Goal: Check status: Check status

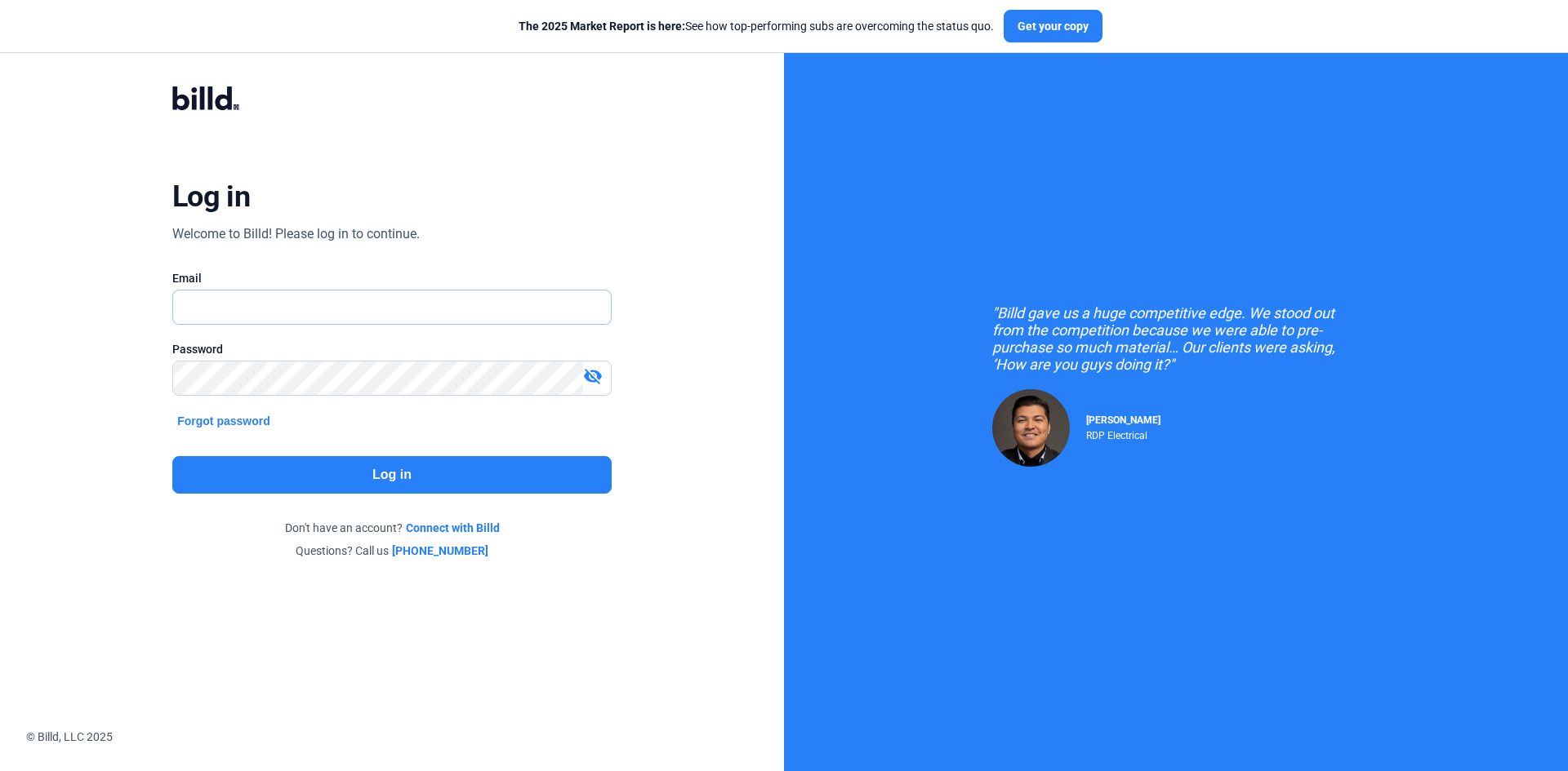
type input "[EMAIL_ADDRESS][DOMAIN_NAME]"
click at [532, 479] on button "Log in" at bounding box center [392, 475] width 439 height 38
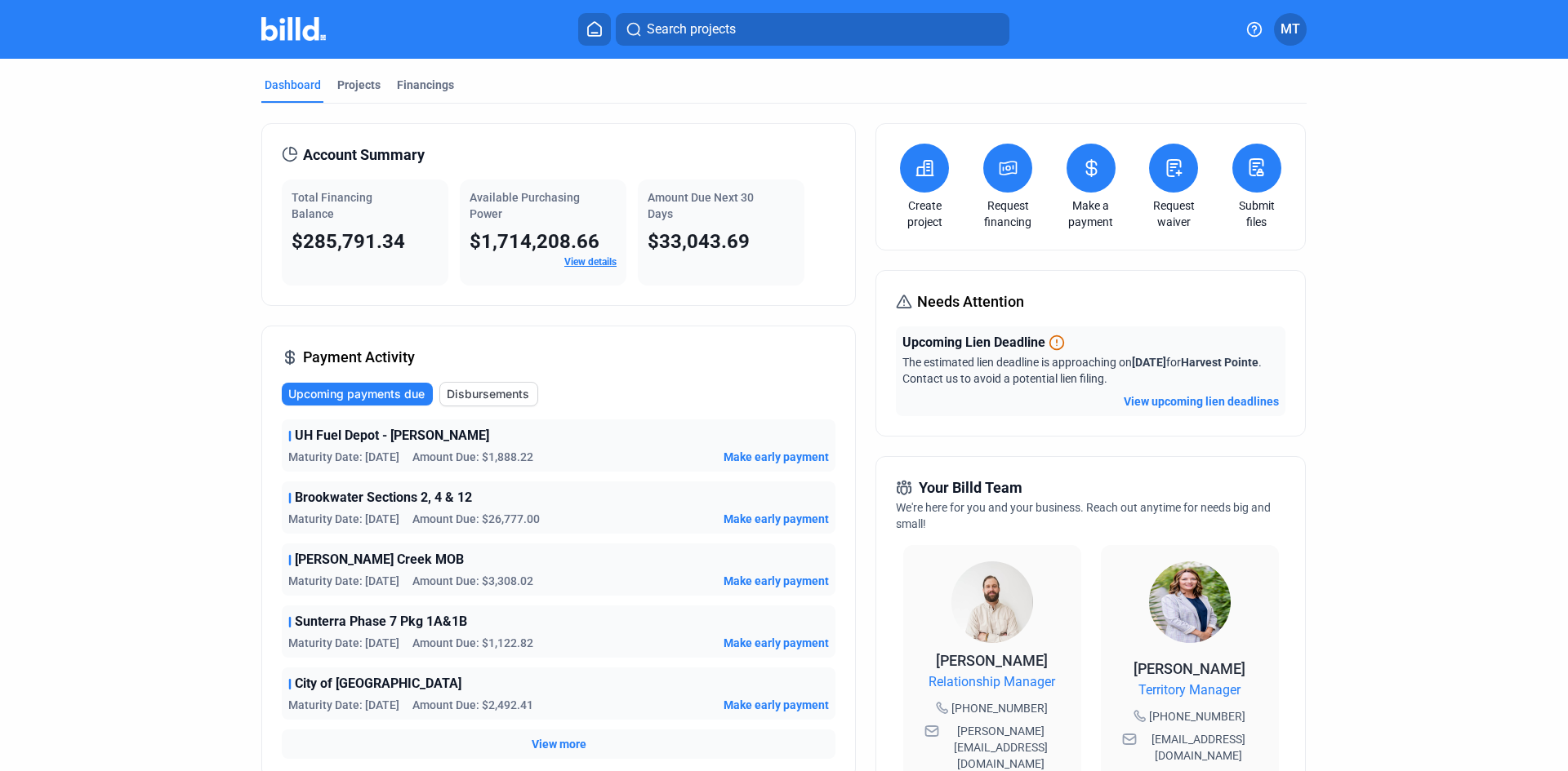
click at [339, 76] on mat-tab-group "Dashboard Projects Financings Account Summary Total Financing Balance $285,791.…" at bounding box center [784, 609] width 1046 height 1100
click at [339, 82] on div "Projects" at bounding box center [358, 84] width 43 height 16
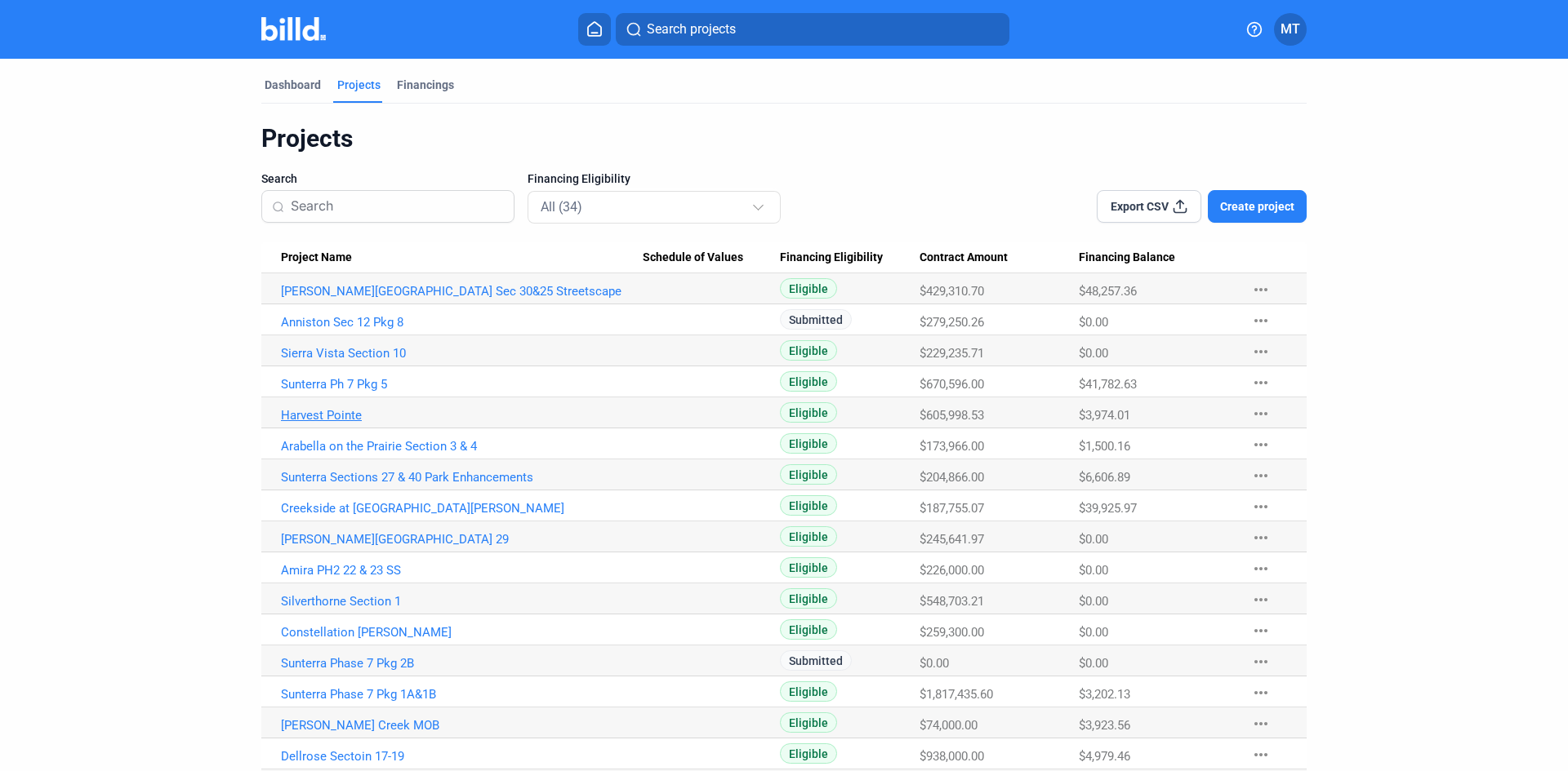
click at [342, 417] on link "Harvest Pointe" at bounding box center [462, 415] width 362 height 14
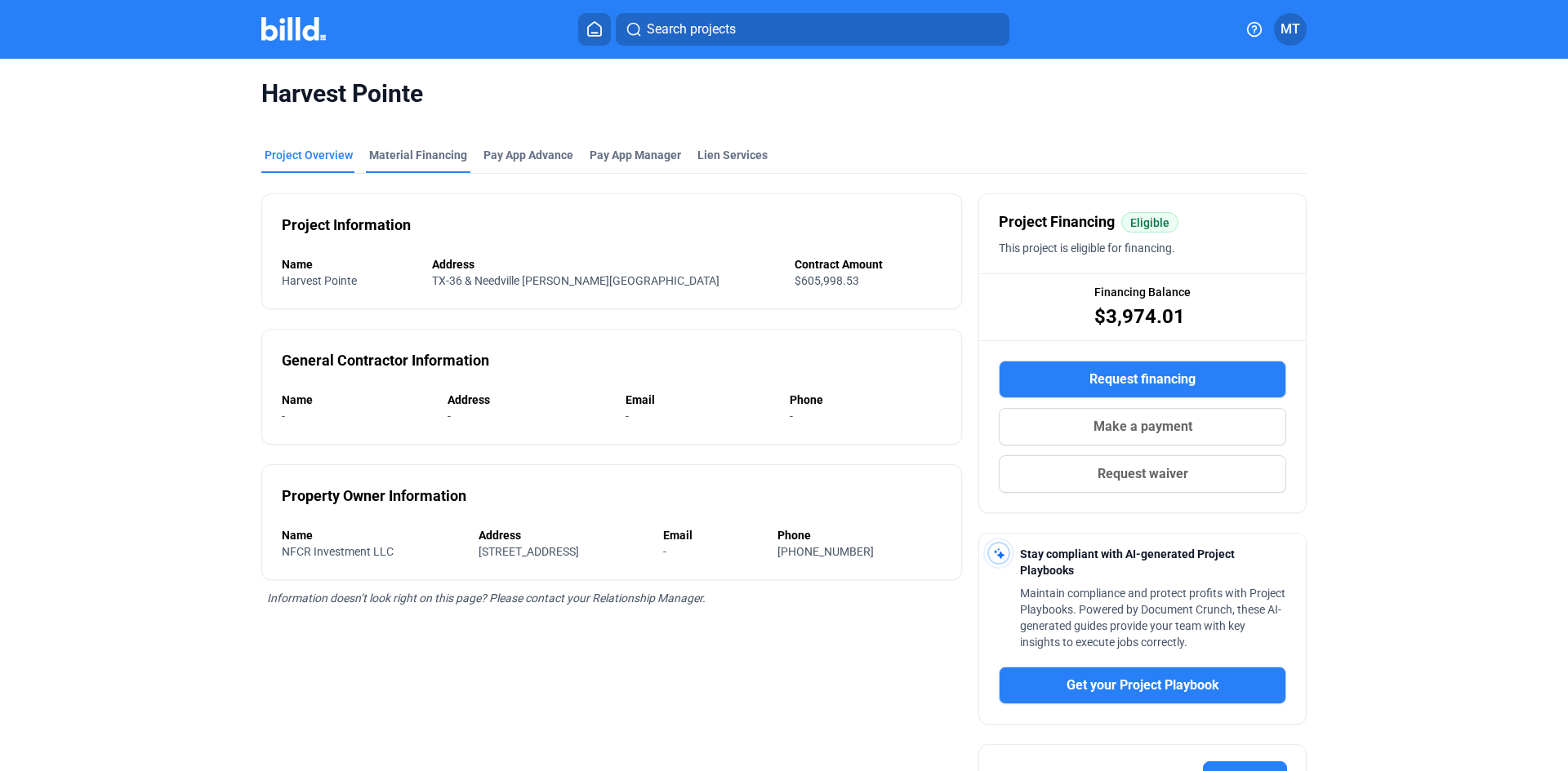
click at [422, 159] on div "Material Financing" at bounding box center [418, 155] width 98 height 16
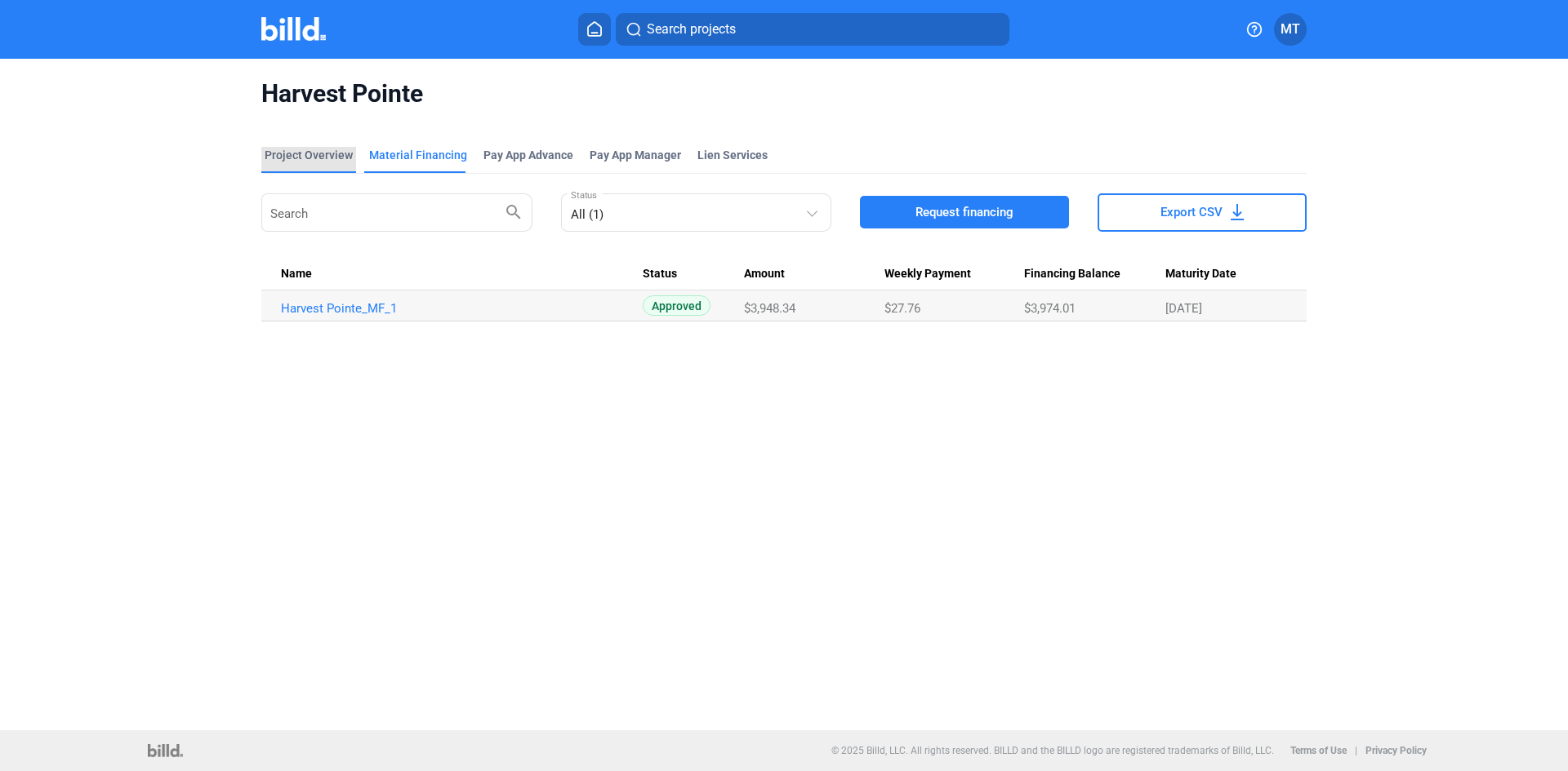
click at [327, 164] on div "Project Overview" at bounding box center [309, 160] width 95 height 26
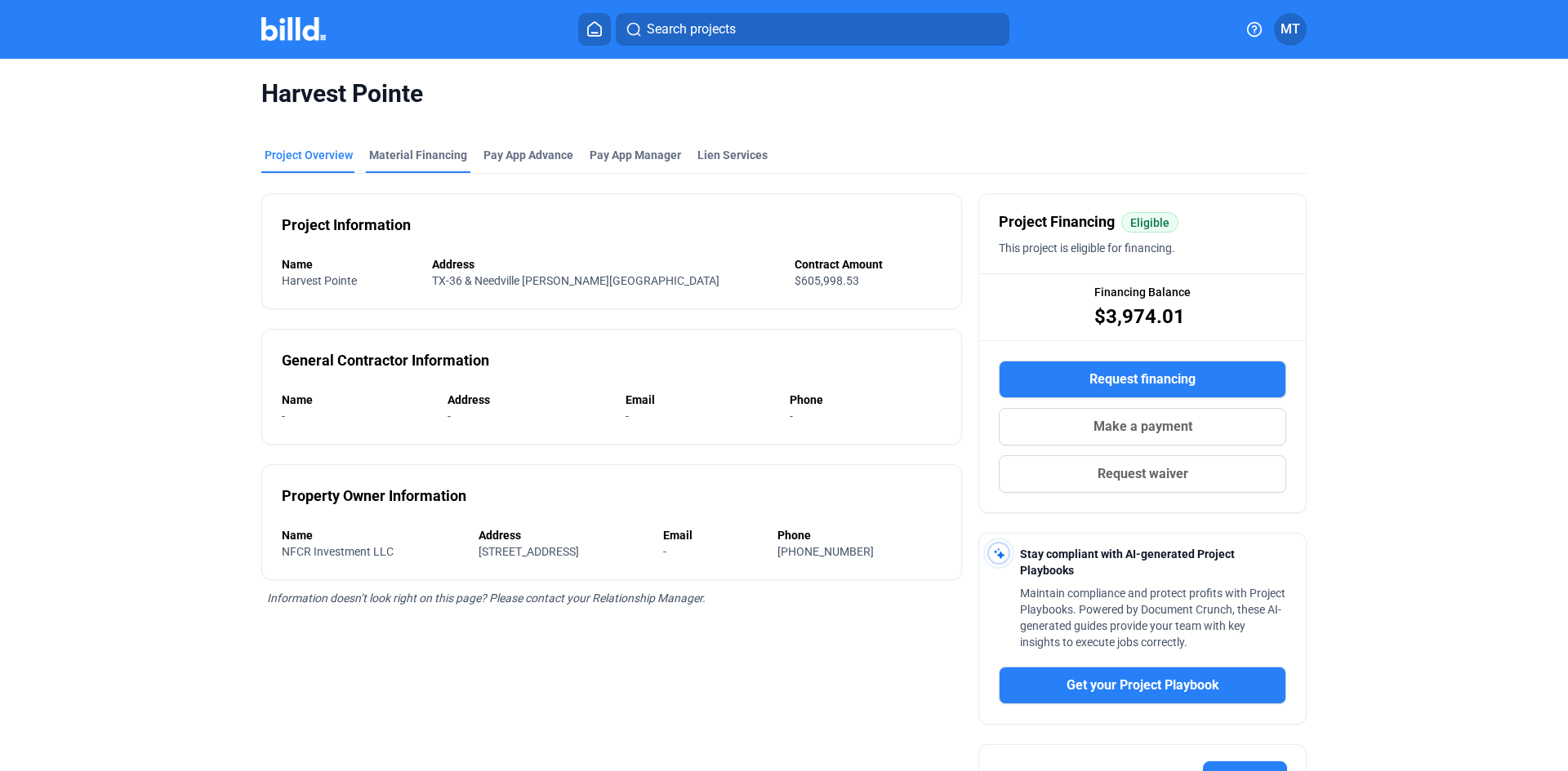
click at [432, 157] on div "Material Financing" at bounding box center [418, 155] width 98 height 16
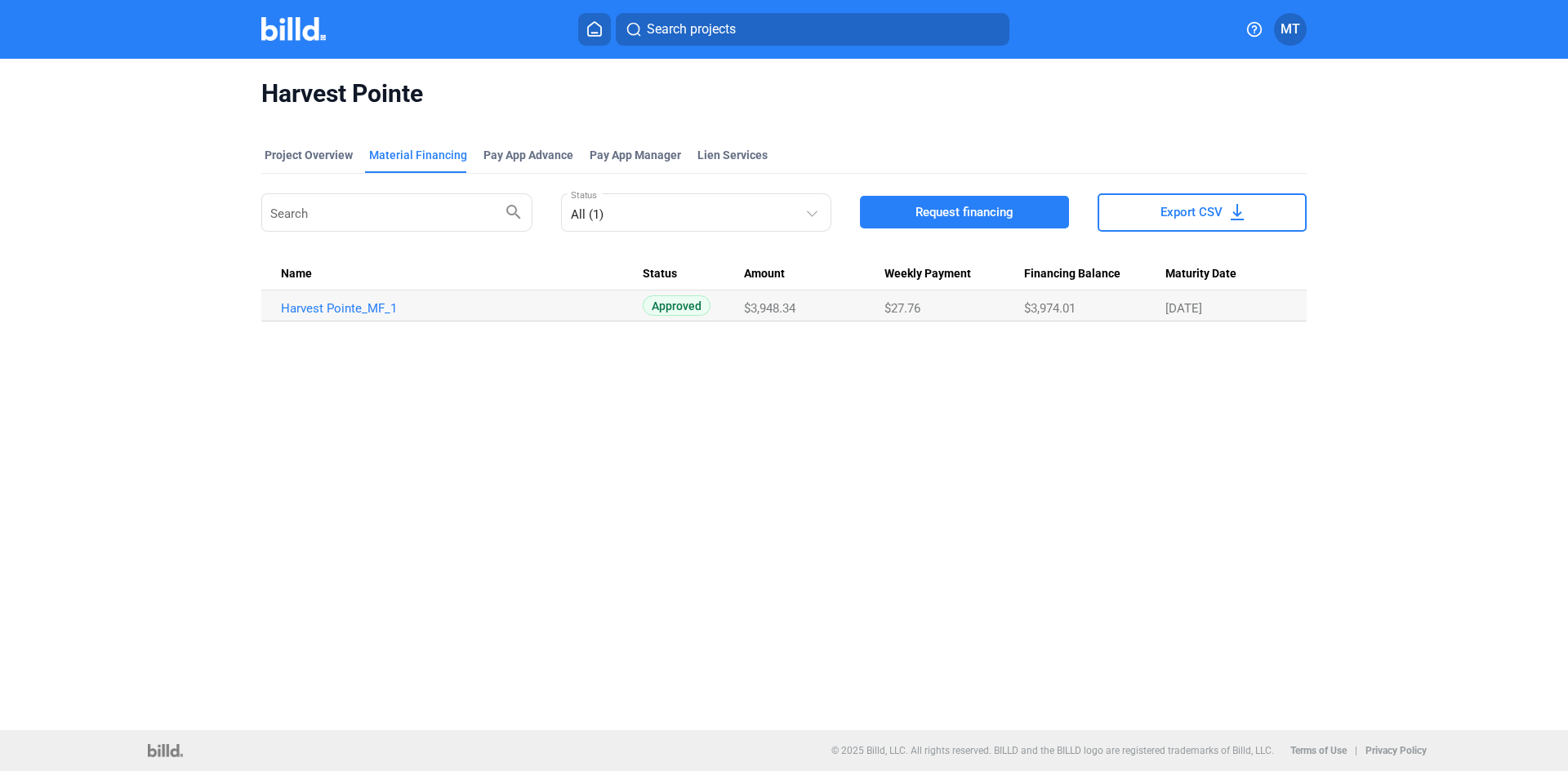
click at [331, 317] on td "Harvest Pointe_MF_1" at bounding box center [452, 306] width 381 height 31
click at [331, 312] on link "Harvest Pointe_MF_1" at bounding box center [462, 308] width 362 height 14
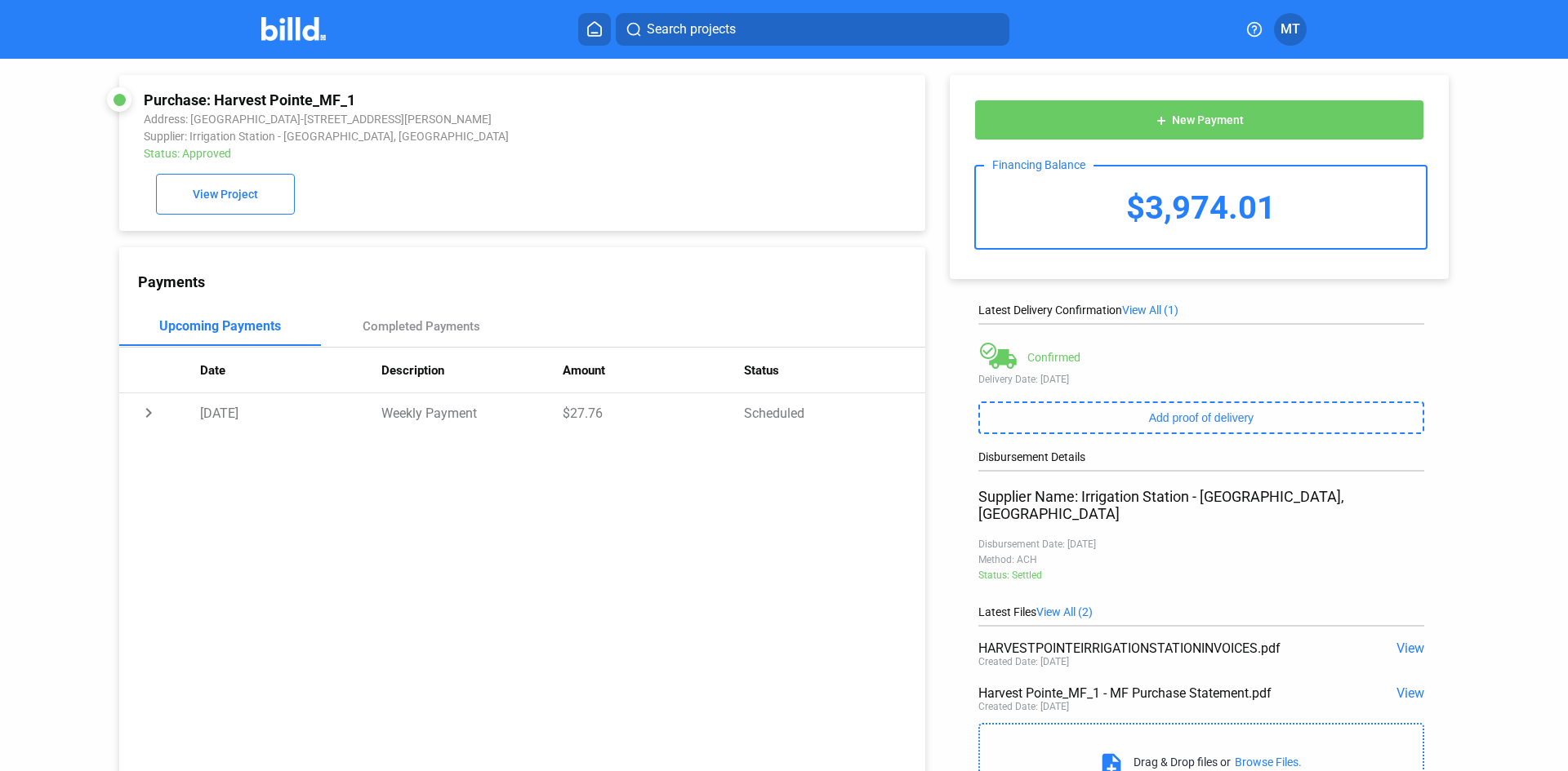
click at [611, 516] on div "Payments Upcoming Payments Completed Payments Date Description Amount Status ch…" at bounding box center [522, 519] width 806 height 543
click at [308, 20] on img at bounding box center [294, 29] width 65 height 24
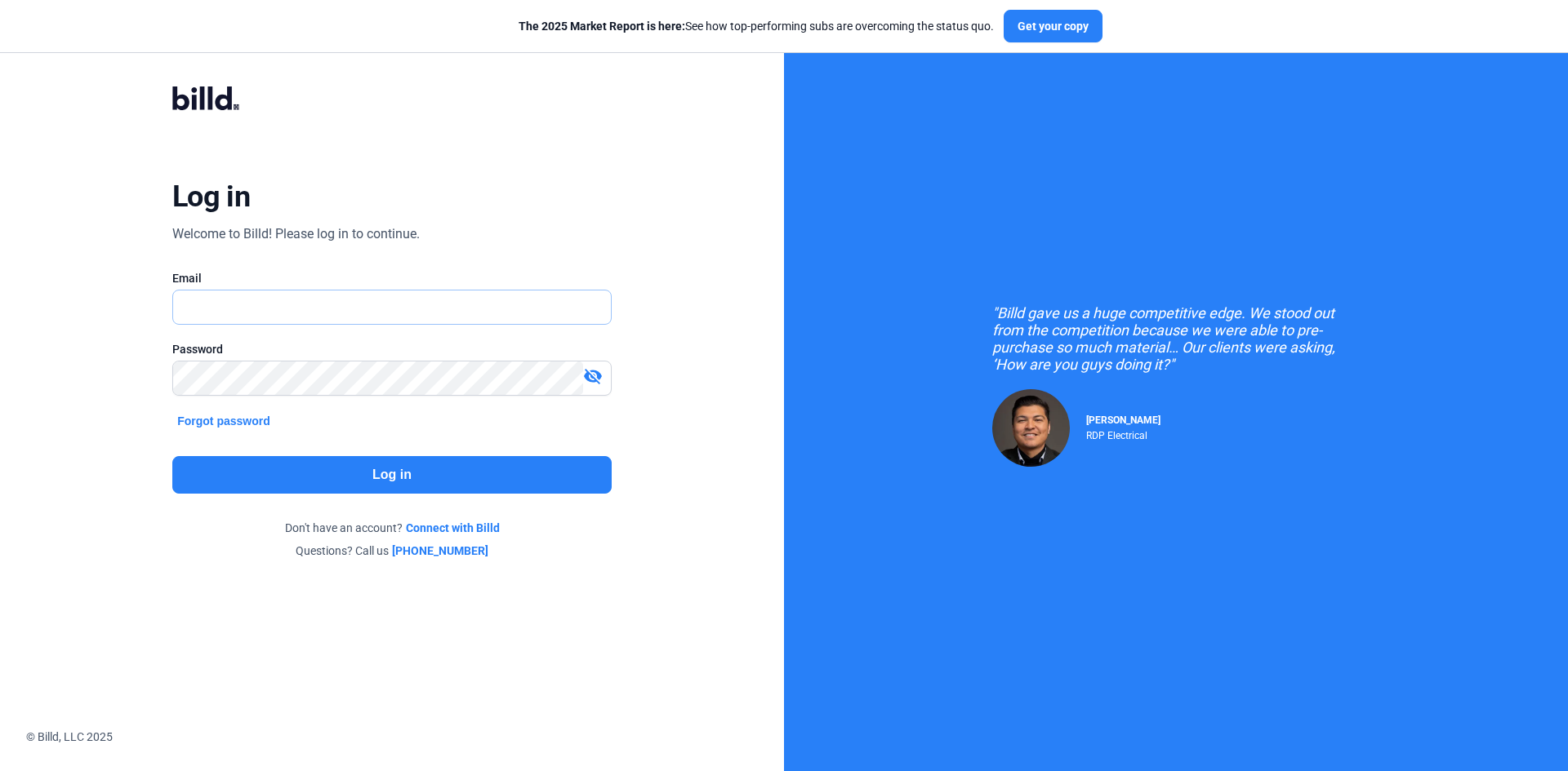
type input "[EMAIL_ADDRESS][DOMAIN_NAME]"
click at [351, 467] on button "Log in" at bounding box center [392, 475] width 439 height 38
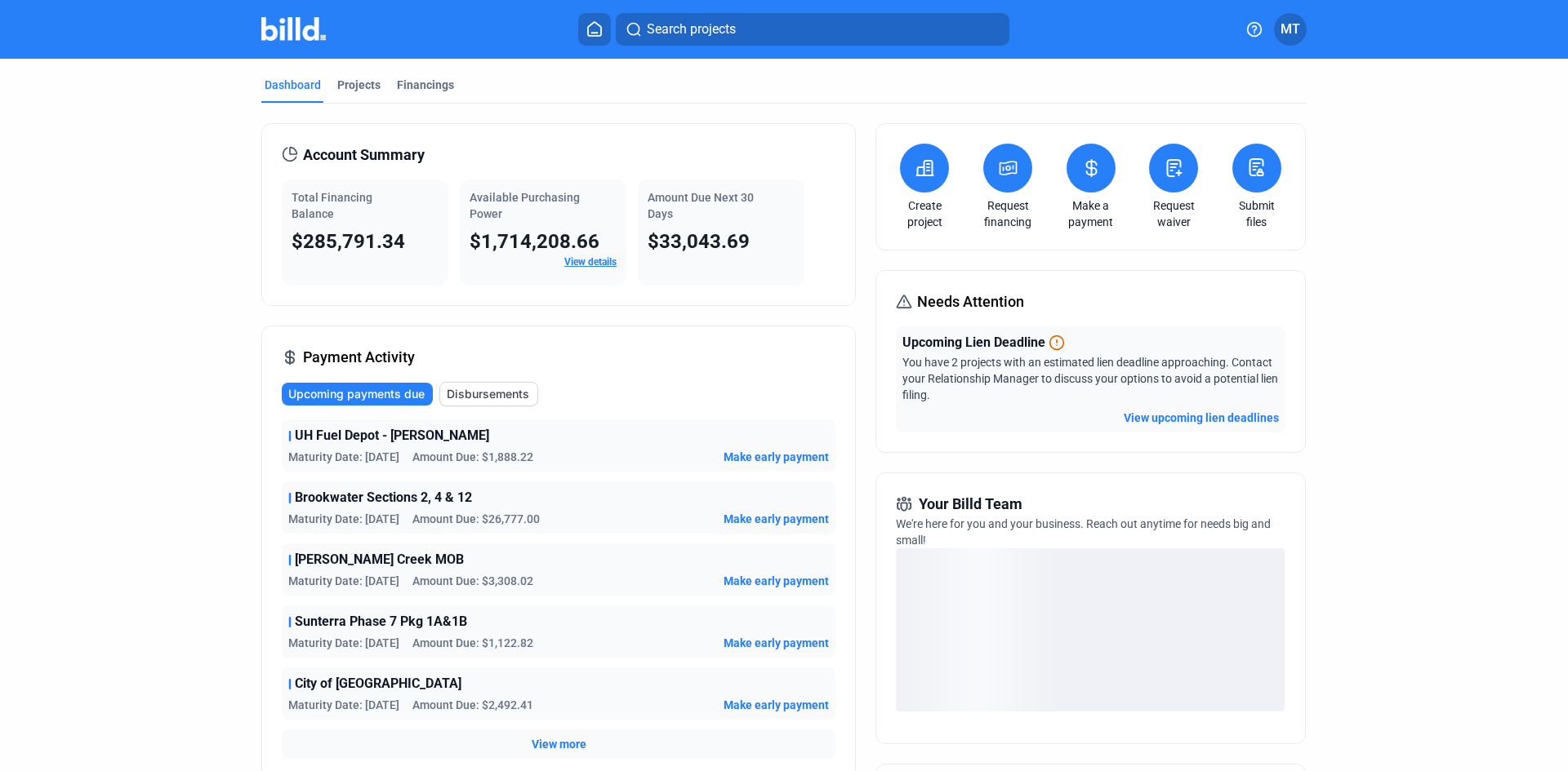
click at [1189, 415] on button "View upcoming lien deadlines" at bounding box center [1201, 417] width 155 height 16
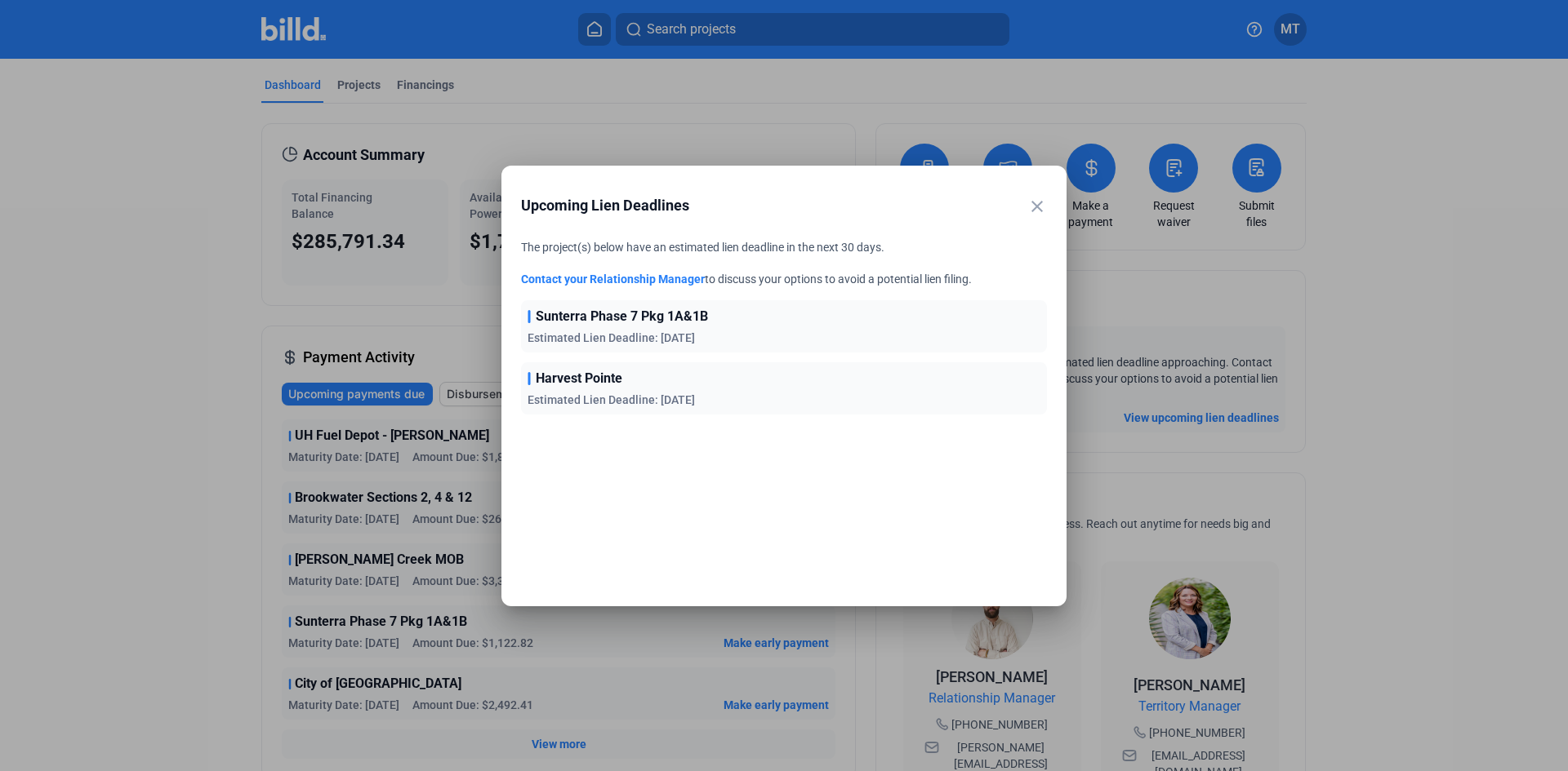
click at [1042, 204] on mat-icon "close" at bounding box center [1036, 206] width 19 height 19
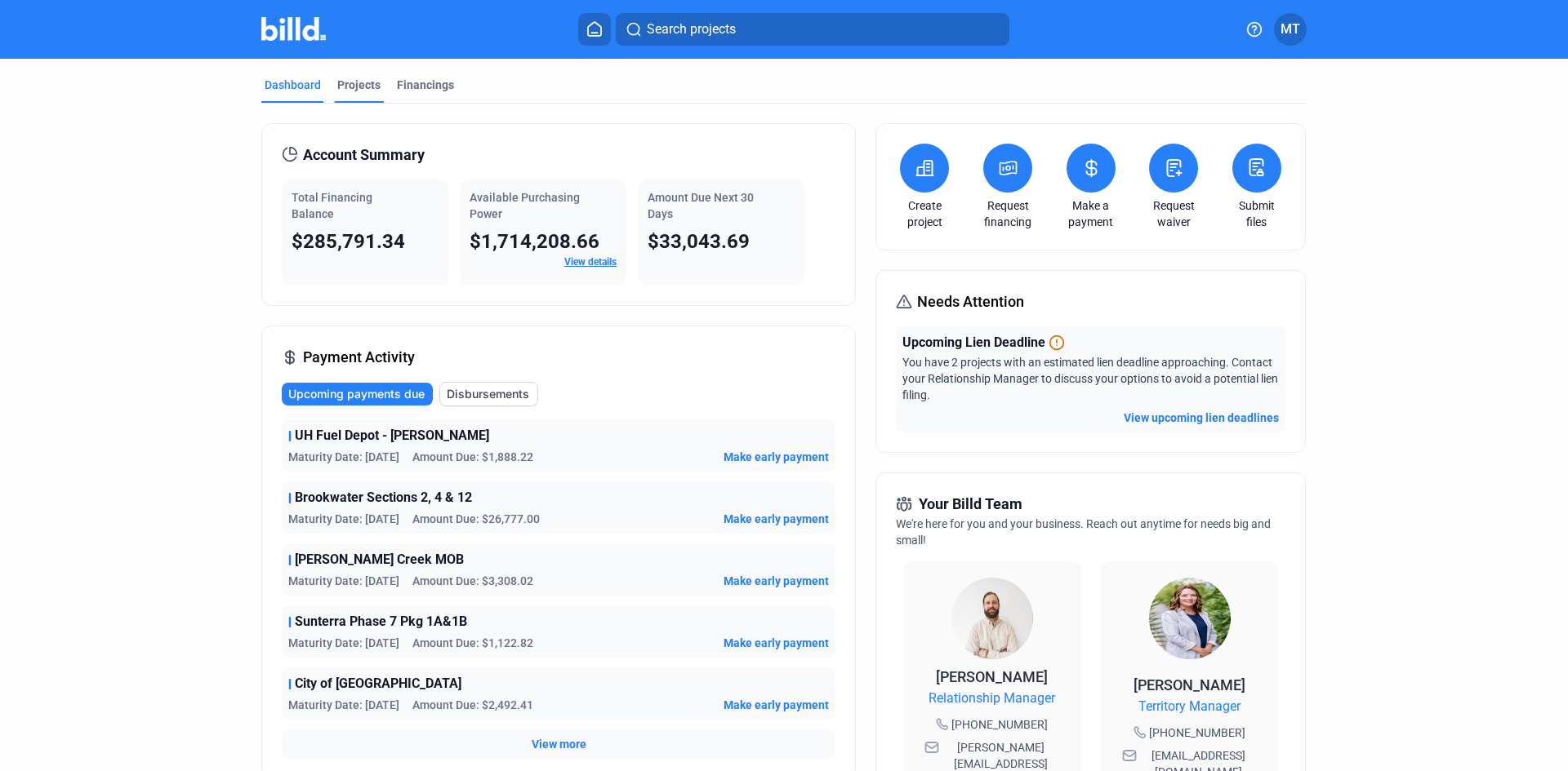
click at [357, 88] on div "Projects" at bounding box center [358, 84] width 43 height 16
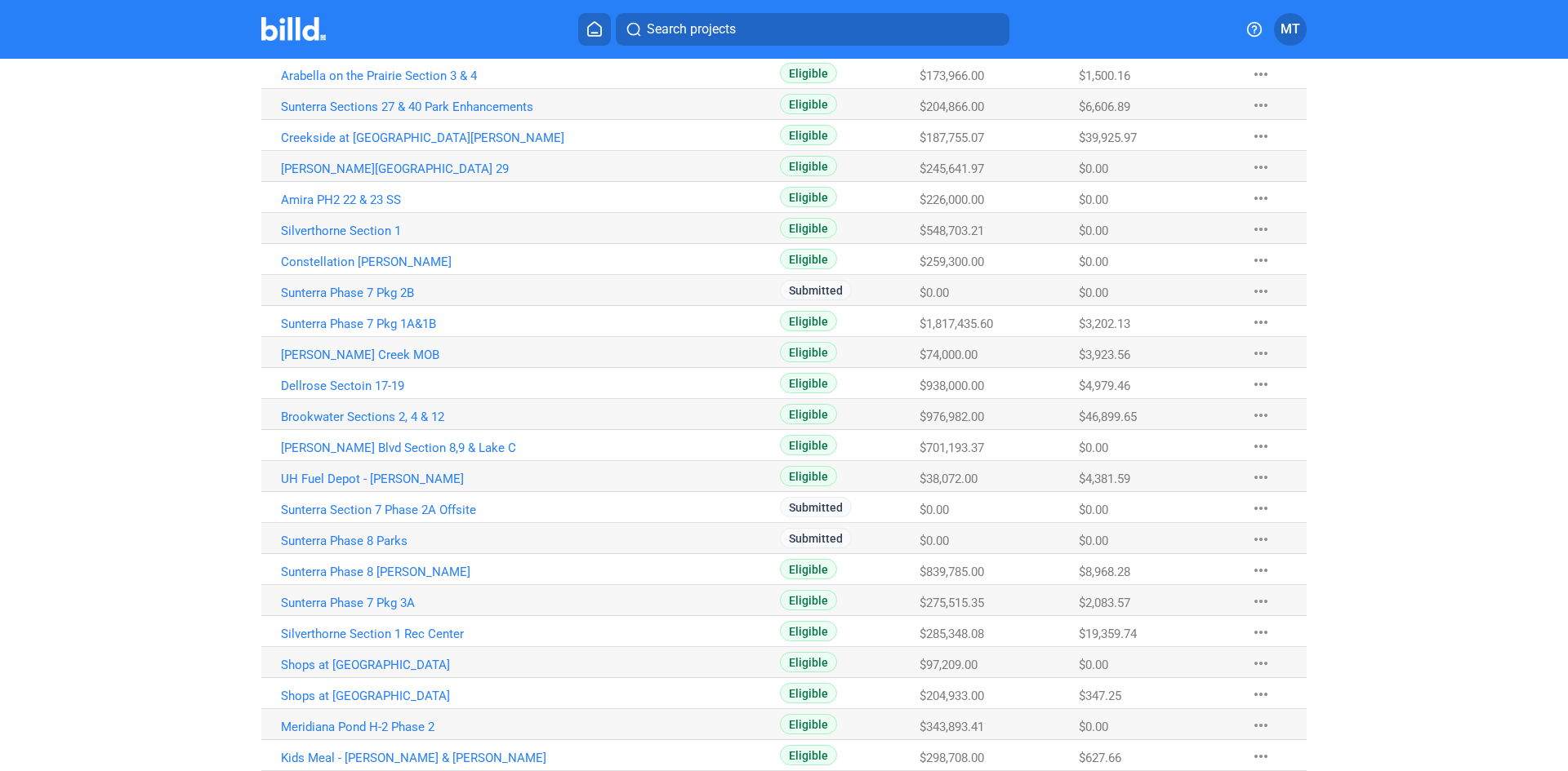
scroll to position [326, 0]
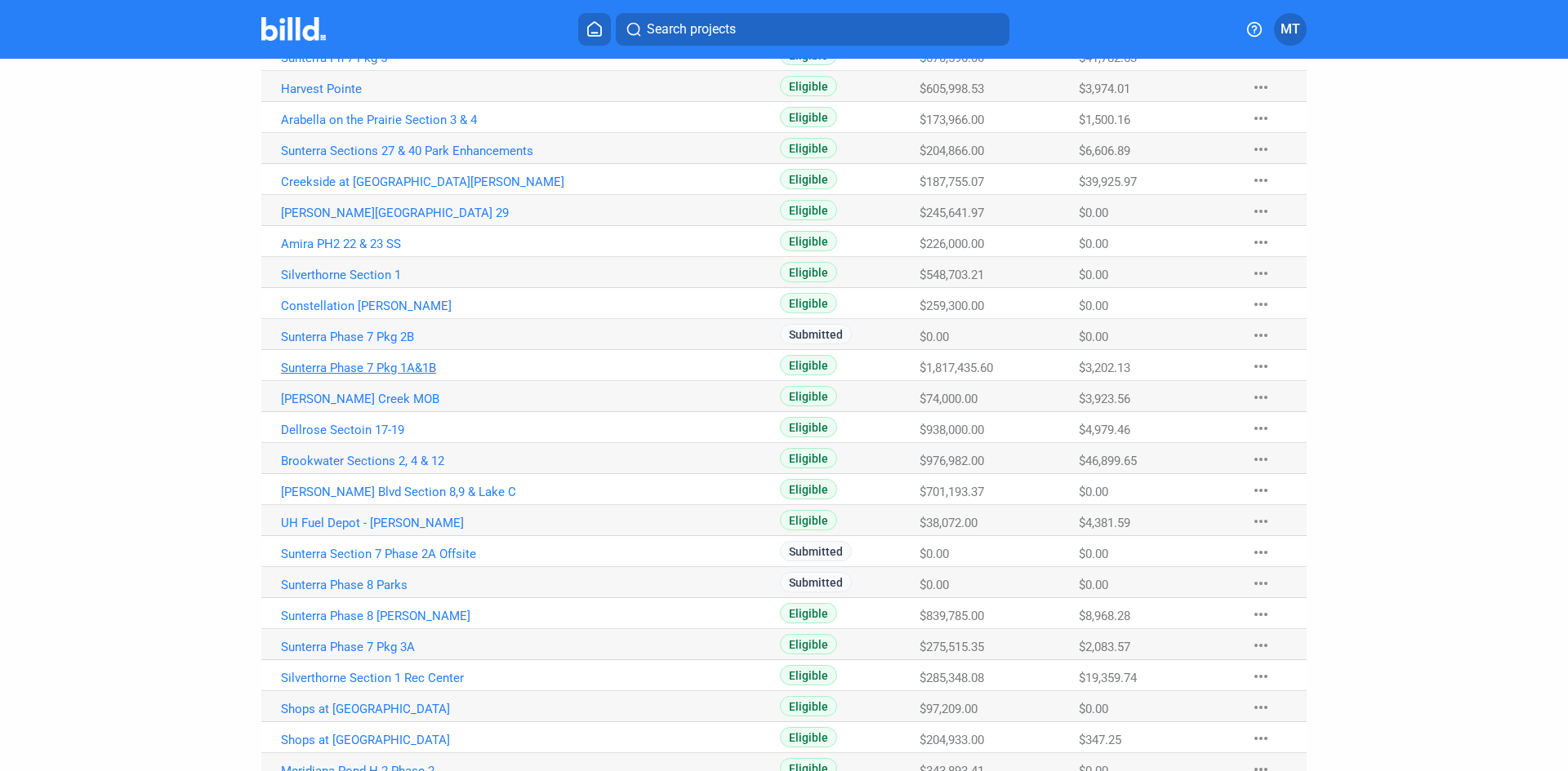
click at [393, 369] on link "Sunterra Phase 7 Pkg 1A&1B" at bounding box center [462, 367] width 362 height 14
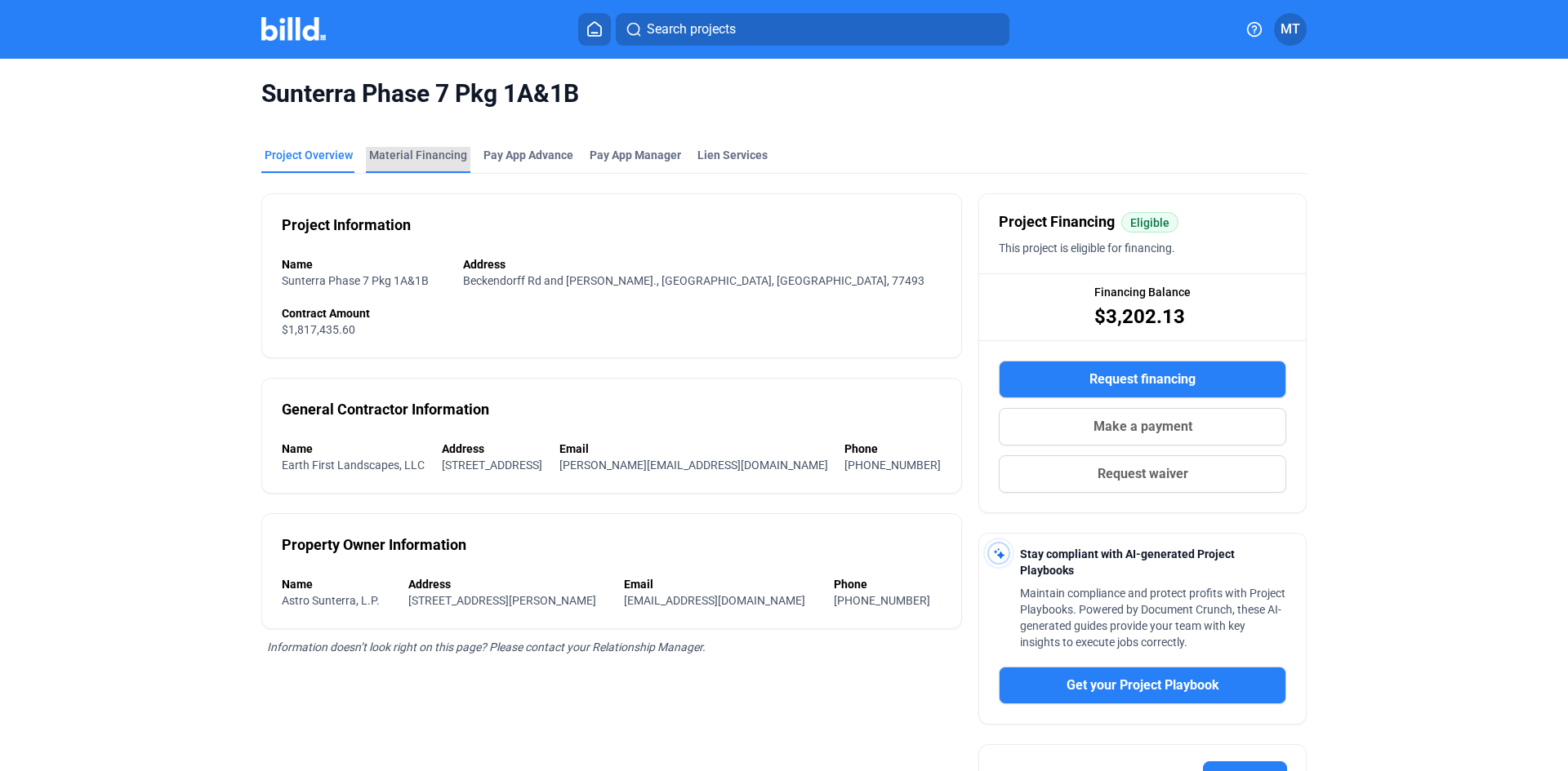
click at [429, 156] on div "Material Financing" at bounding box center [418, 155] width 98 height 16
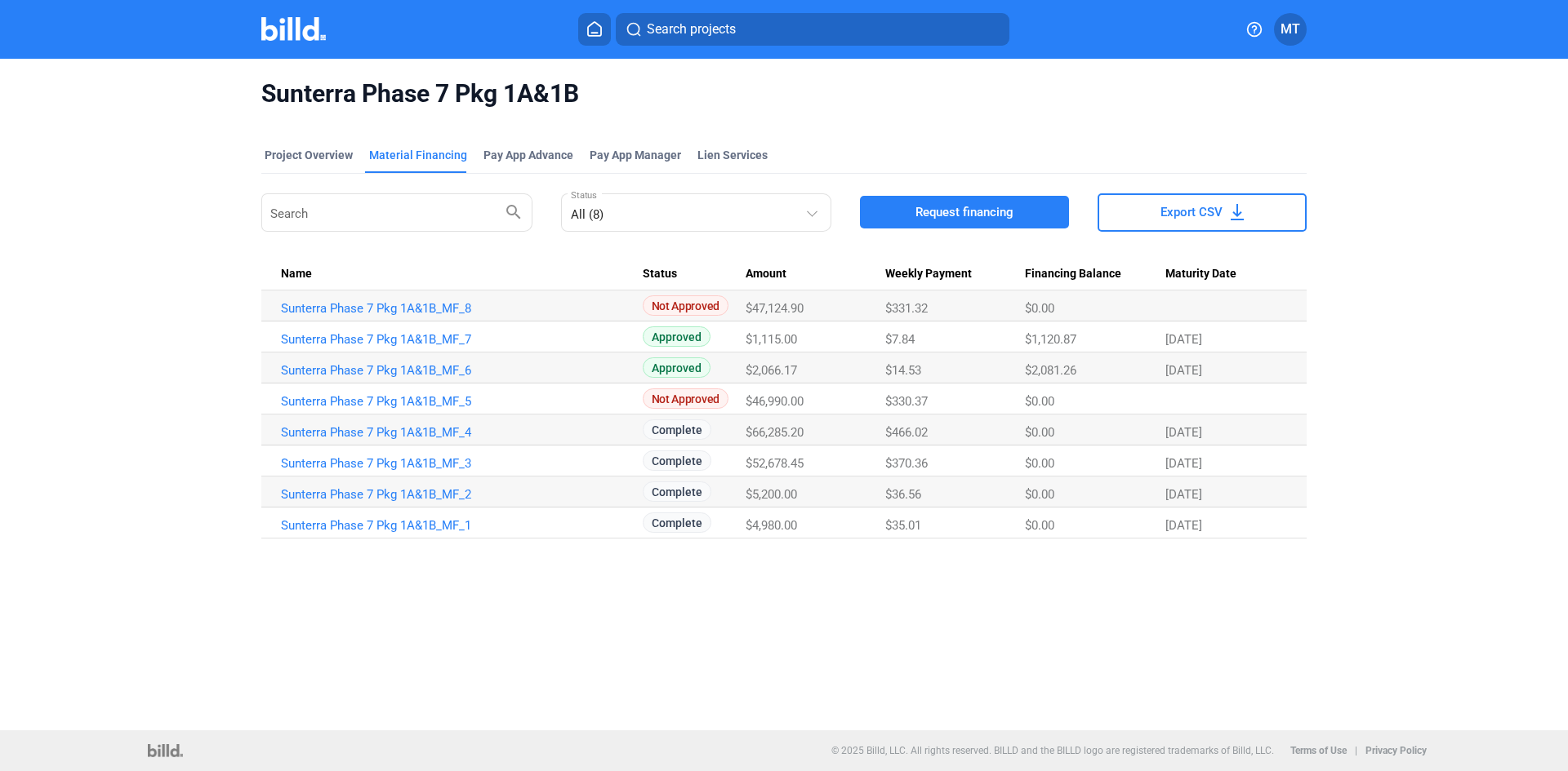
click at [295, 33] on img at bounding box center [294, 29] width 65 height 24
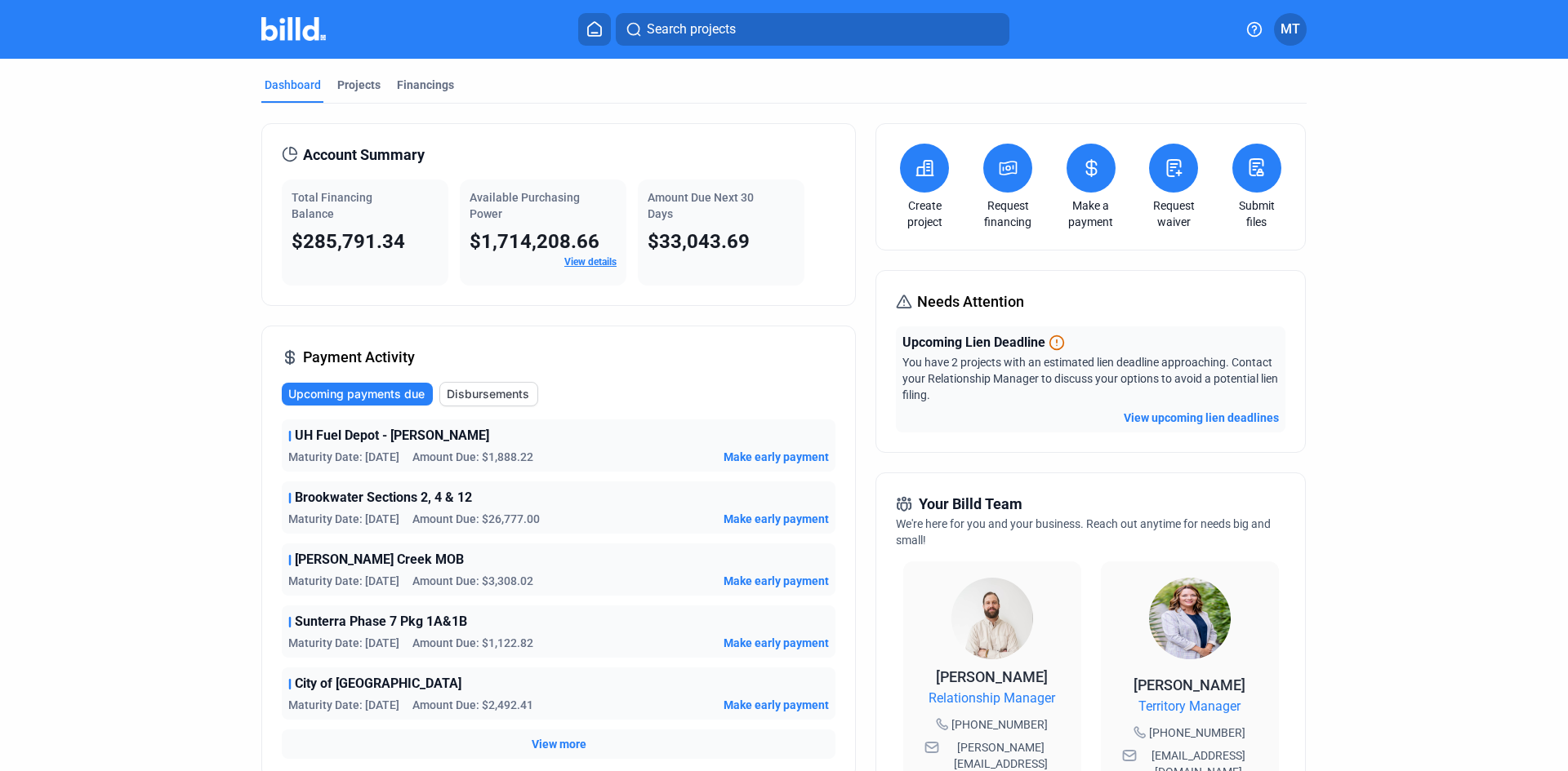
click at [1176, 418] on button "View upcoming lien deadlines" at bounding box center [1201, 417] width 155 height 16
